Goal: Task Accomplishment & Management: Use online tool/utility

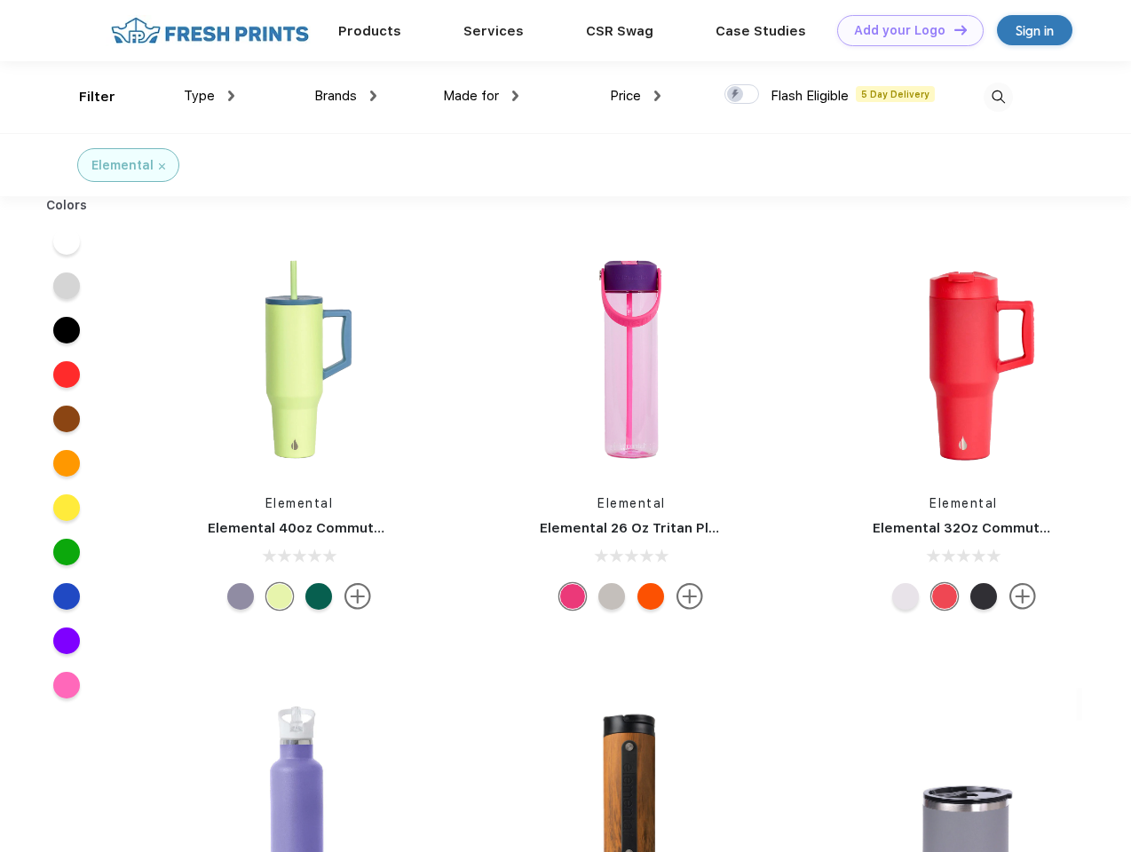
click at [903, 30] on link "Add your Logo Design Tool" at bounding box center [910, 30] width 146 height 31
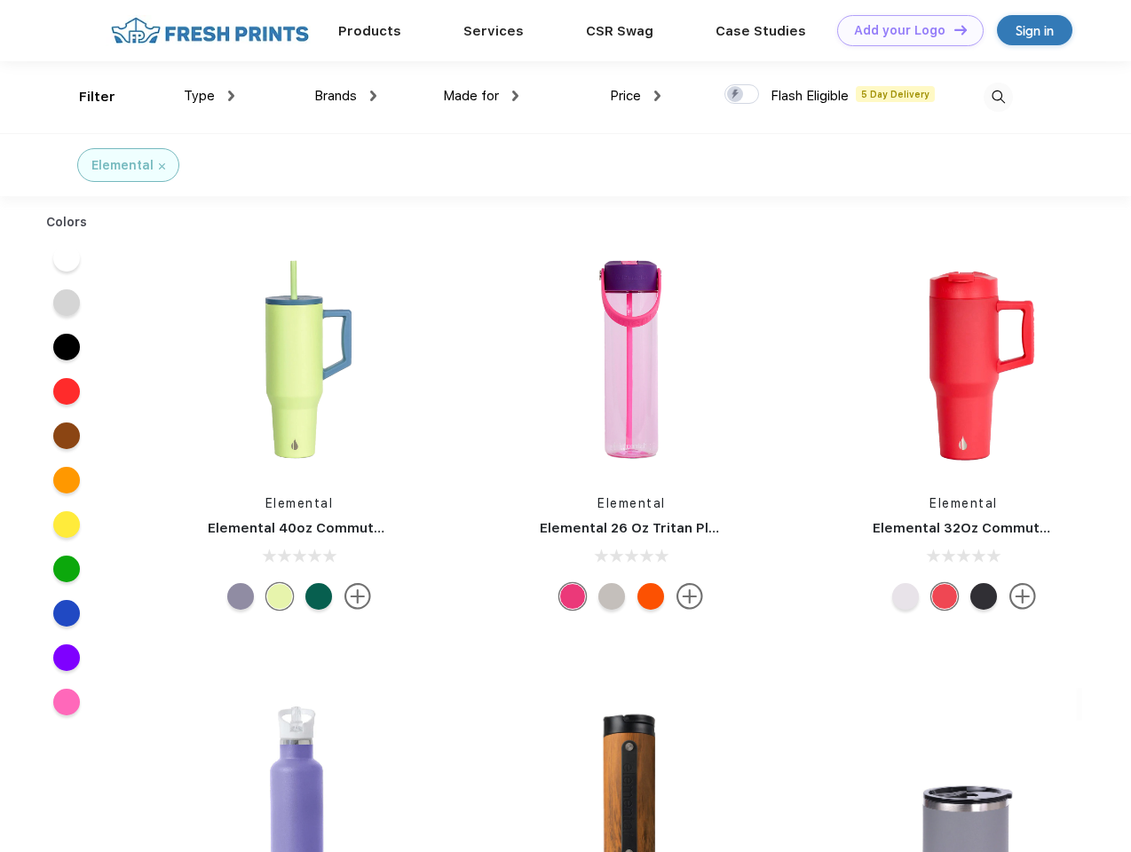
click at [0, 0] on div "Design Tool" at bounding box center [0, 0] width 0 height 0
click at [952, 29] on link "Add your Logo Design Tool" at bounding box center [910, 30] width 146 height 31
click at [85, 97] on div "Filter" at bounding box center [97, 97] width 36 height 20
click at [209, 96] on span "Type" at bounding box center [199, 96] width 31 height 16
click at [345, 96] on span "Brands" at bounding box center [335, 96] width 43 height 16
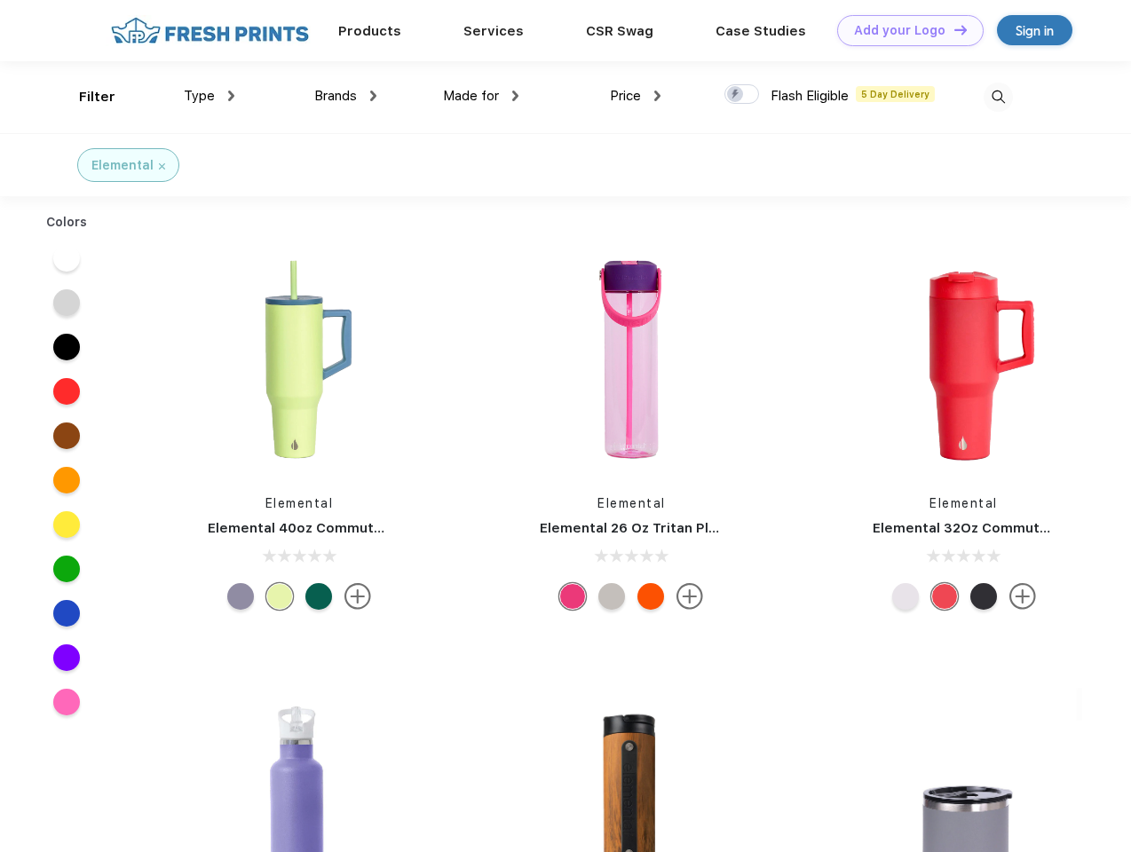
click at [481, 96] on span "Made for" at bounding box center [471, 96] width 56 height 16
click at [635, 96] on span "Price" at bounding box center [625, 96] width 31 height 16
click at [742, 95] on div at bounding box center [741, 94] width 35 height 20
click at [736, 95] on input "checkbox" at bounding box center [730, 89] width 12 height 12
click at [998, 97] on img at bounding box center [997, 97] width 29 height 29
